Goal: Task Accomplishment & Management: Manage account settings

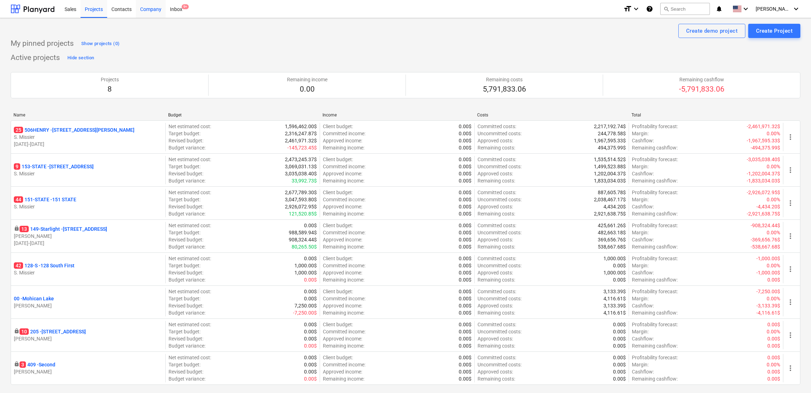
click at [155, 9] on div "Company" at bounding box center [151, 9] width 30 height 18
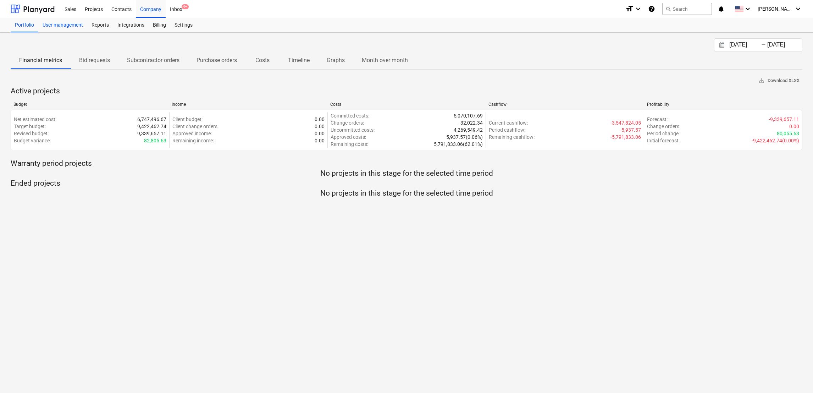
click at [67, 25] on div "User management" at bounding box center [62, 25] width 49 height 14
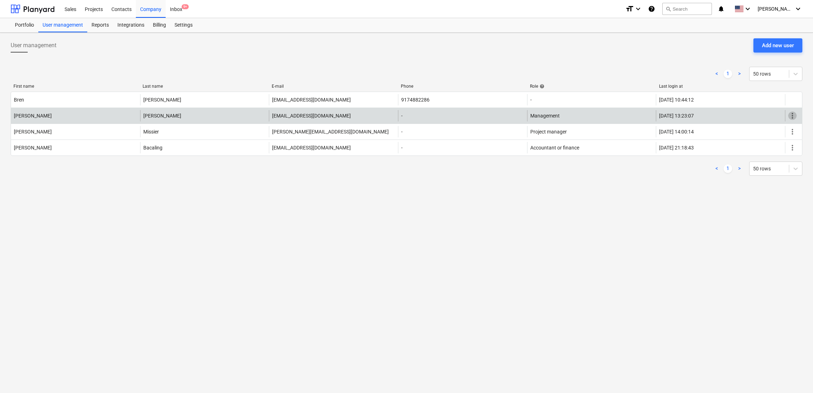
click at [789, 118] on span "more_vert" at bounding box center [792, 115] width 9 height 9
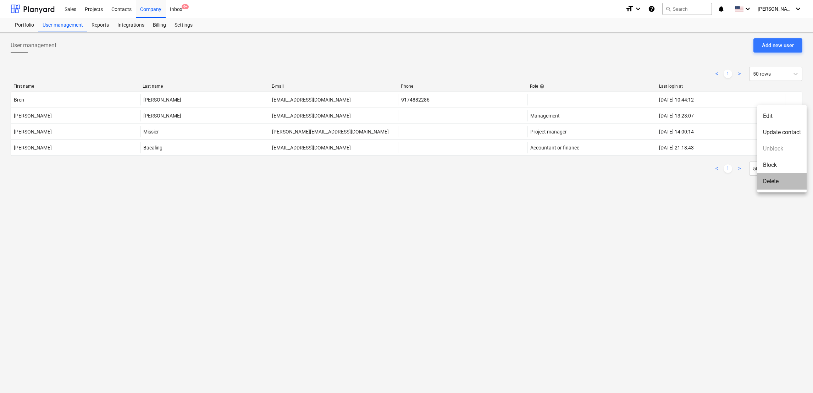
click at [775, 183] on li "Delete" at bounding box center [782, 181] width 49 height 16
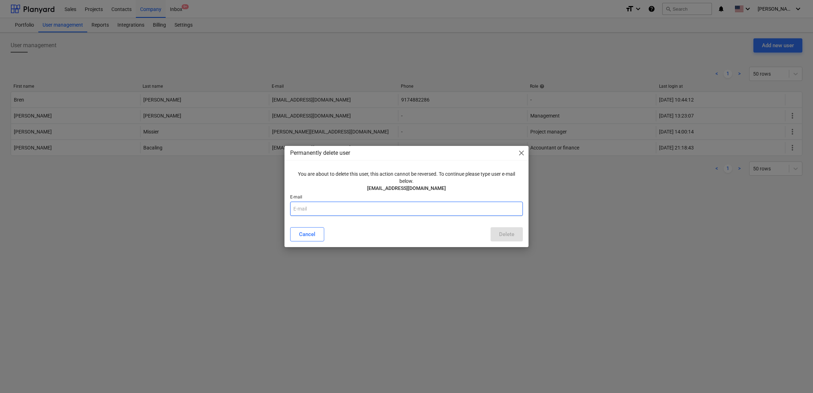
click at [443, 209] on input "text" at bounding box center [406, 209] width 233 height 14
type input "[EMAIL_ADDRESS][DOMAIN_NAME]"
click at [501, 233] on div "Delete" at bounding box center [506, 234] width 15 height 9
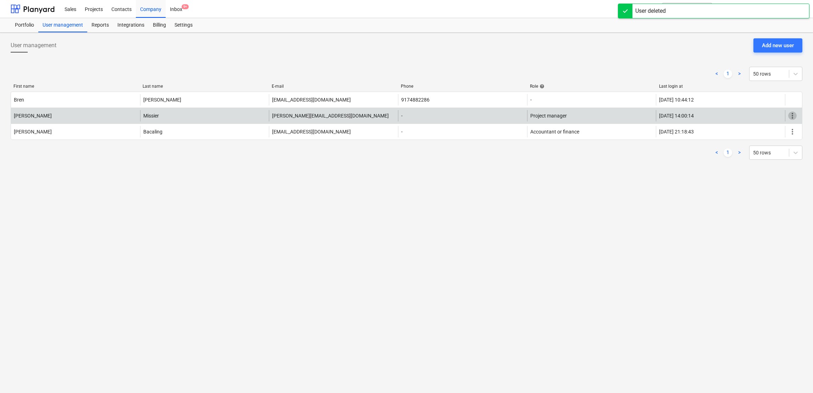
click at [795, 112] on span "more_vert" at bounding box center [792, 115] width 9 height 9
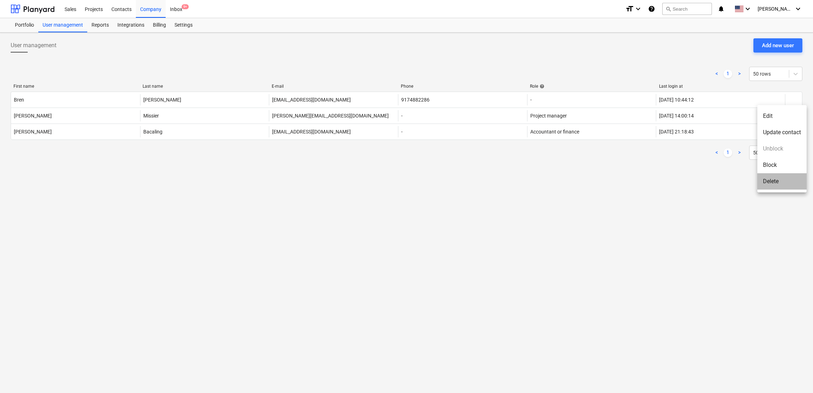
click at [777, 187] on li "Delete" at bounding box center [782, 181] width 49 height 16
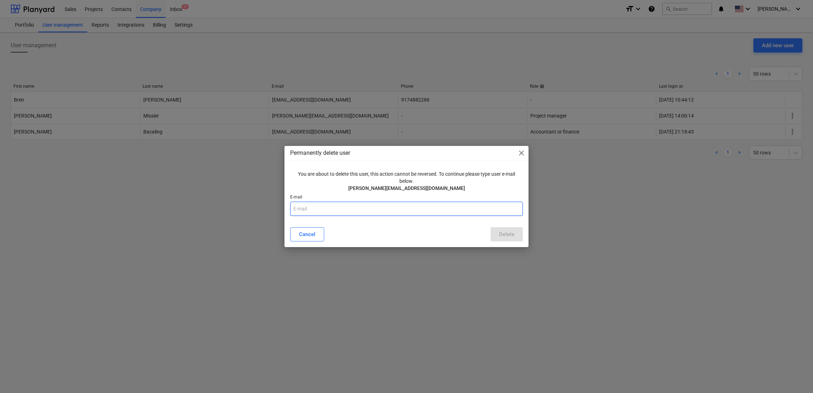
click at [414, 209] on input "text" at bounding box center [406, 209] width 233 height 14
type input "[PERSON_NAME][EMAIL_ADDRESS][DOMAIN_NAME]"
click at [512, 230] on div "Delete" at bounding box center [506, 234] width 15 height 9
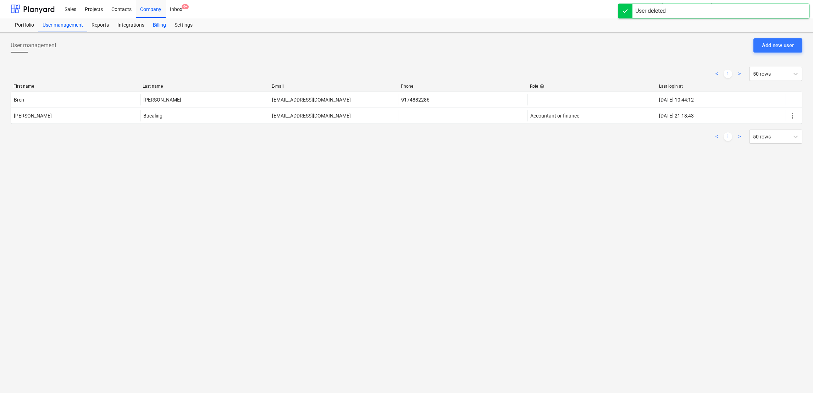
click at [161, 25] on div "Billing" at bounding box center [160, 25] width 22 height 14
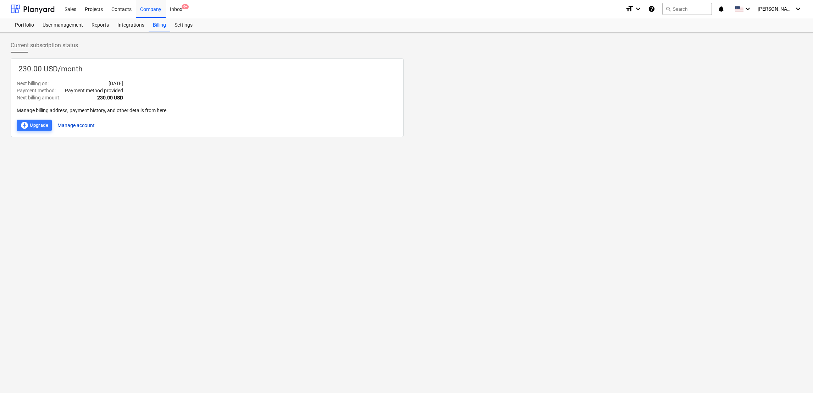
click at [90, 124] on button "Manage account" at bounding box center [75, 125] width 37 height 11
click at [32, 125] on div "offline_bolt Upgrade" at bounding box center [34, 125] width 28 height 9
